Goal: Transaction & Acquisition: Purchase product/service

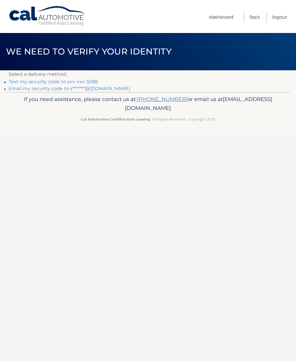
click at [95, 84] on link "Text my security code to xxx-xxx-3288" at bounding box center [53, 81] width 89 height 5
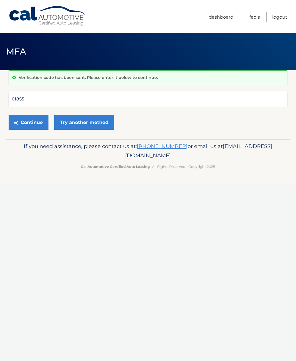
type input "018559"
click at [28, 122] on button "Continue" at bounding box center [29, 122] width 40 height 14
click at [39, 123] on button "Continue" at bounding box center [29, 122] width 40 height 14
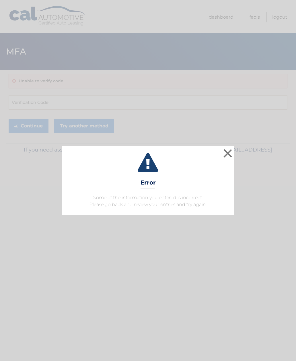
click at [230, 157] on button "×" at bounding box center [227, 152] width 11 height 11
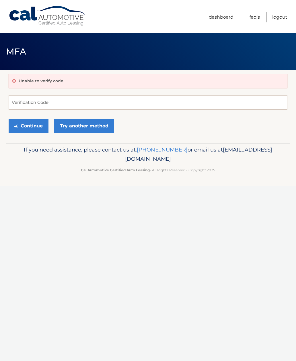
click at [93, 127] on link "Try another method" at bounding box center [84, 126] width 60 height 14
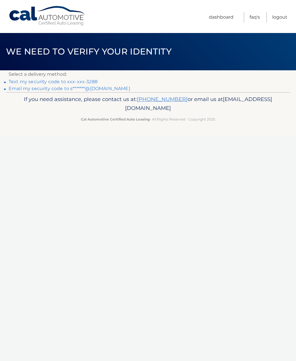
click at [90, 82] on link "Text my security code to xxx-xxx-3288" at bounding box center [53, 81] width 89 height 5
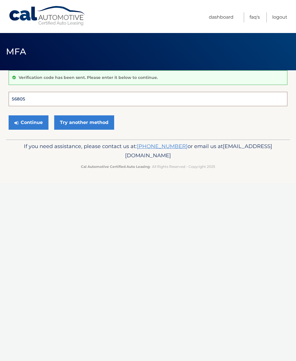
type input "568052"
click at [28, 122] on button "Continue" at bounding box center [29, 122] width 40 height 14
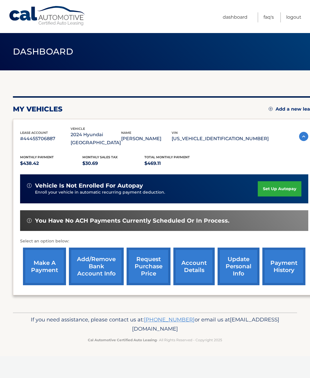
click at [52, 256] on link "make a payment" at bounding box center [44, 266] width 43 height 38
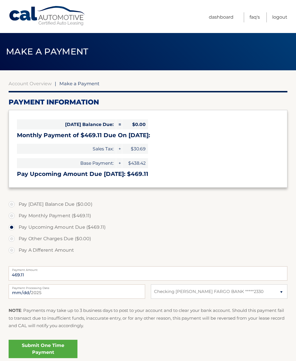
select select "MjdhNDU4YjItNDhmYS00YWIxLWJiNmQtNzk4NjIxYTVmOGZi"
click at [53, 345] on link "Submit One Time Payment" at bounding box center [43, 349] width 69 height 18
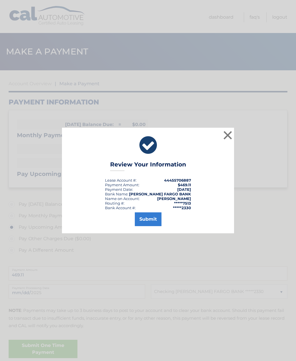
click at [156, 219] on button "Submit" at bounding box center [148, 219] width 27 height 14
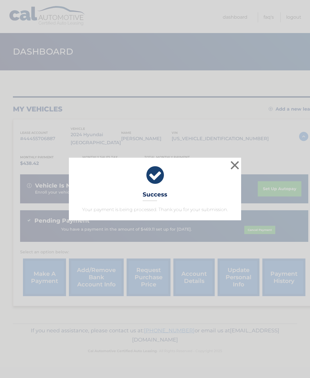
click at [238, 168] on button "×" at bounding box center [234, 164] width 11 height 11
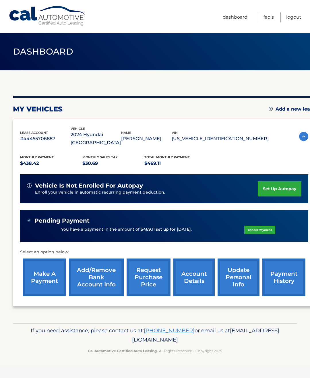
click at [297, 22] on link "Logout" at bounding box center [293, 17] width 15 height 10
